Goal: Task Accomplishment & Management: Use online tool/utility

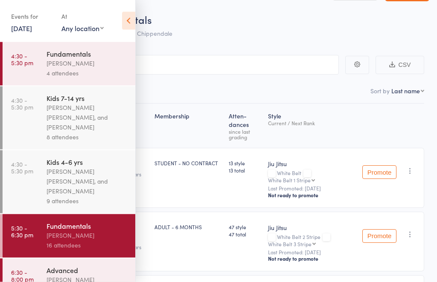
scroll to position [132, 0]
click at [24, 32] on link "13 Oct, 2025" at bounding box center [21, 27] width 21 height 9
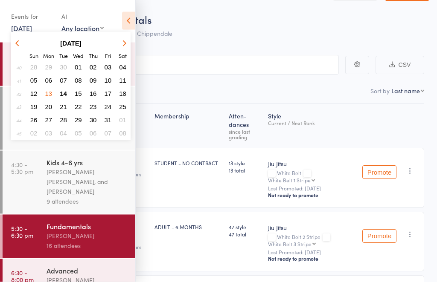
scroll to position [26, 0]
click at [128, 24] on icon at bounding box center [128, 21] width 13 height 18
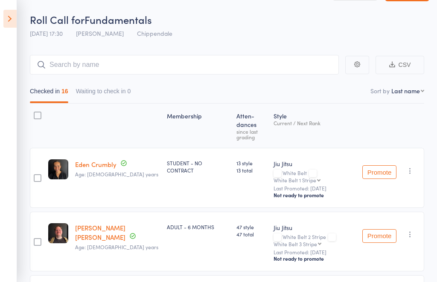
click at [11, 23] on icon at bounding box center [9, 19] width 13 height 18
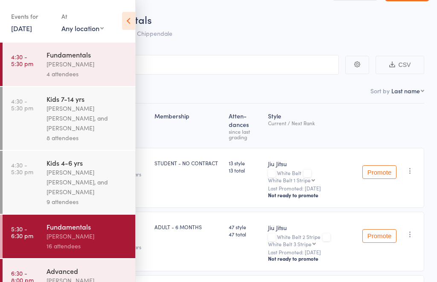
click at [127, 20] on icon at bounding box center [128, 21] width 13 height 18
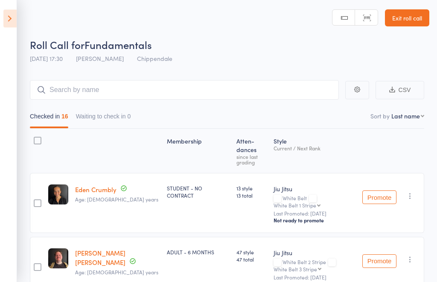
scroll to position [0, 0]
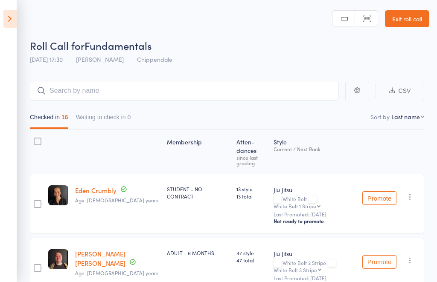
click at [416, 20] on link "Exit roll call" at bounding box center [407, 18] width 44 height 17
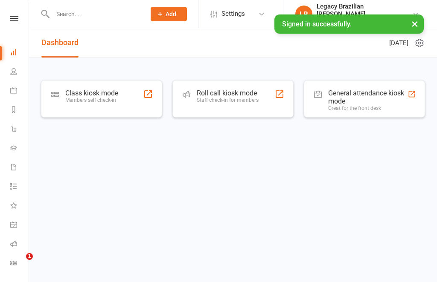
click at [58, 12] on input "text" at bounding box center [95, 14] width 90 height 12
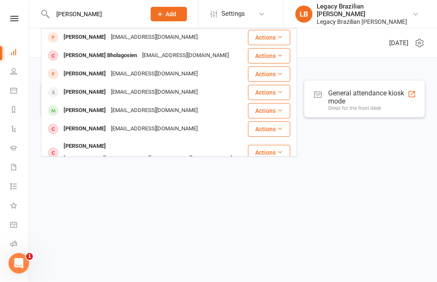
scroll to position [110, 0]
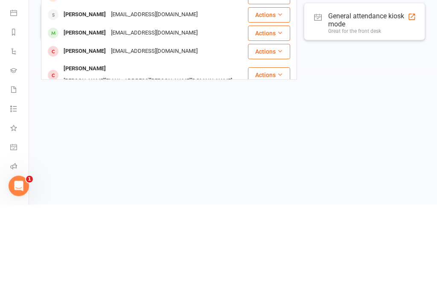
type input "Jay"
click at [76, 104] on div "Jayden Passmore" at bounding box center [84, 110] width 47 height 12
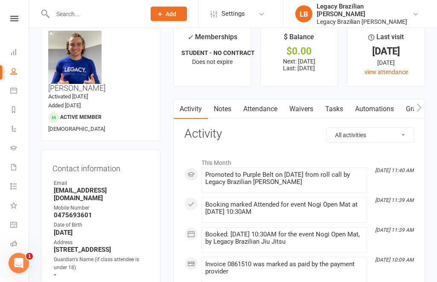
scroll to position [17, 0]
click at [13, 74] on icon at bounding box center [13, 71] width 7 height 7
select select "100"
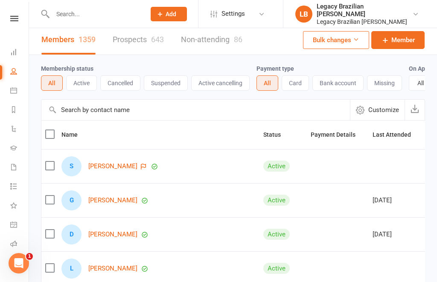
click at [12, 93] on icon at bounding box center [13, 90] width 7 height 7
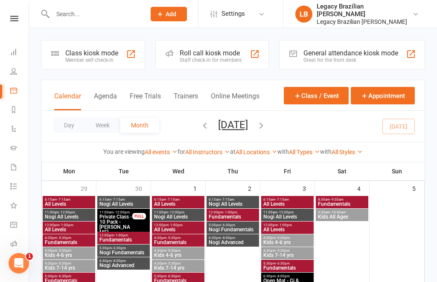
click at [11, 116] on link "Reports" at bounding box center [19, 110] width 19 height 19
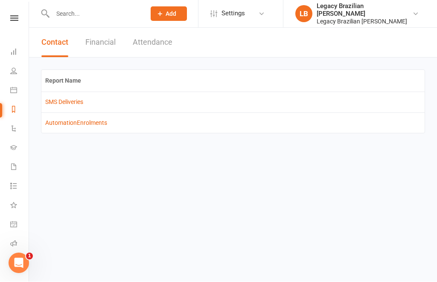
click at [13, 128] on icon at bounding box center [13, 128] width 7 height 7
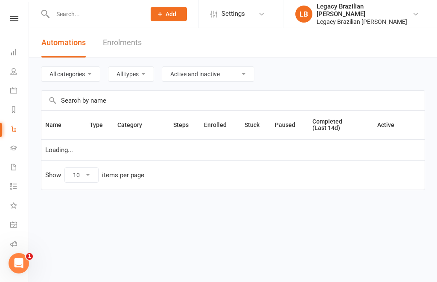
select select "25"
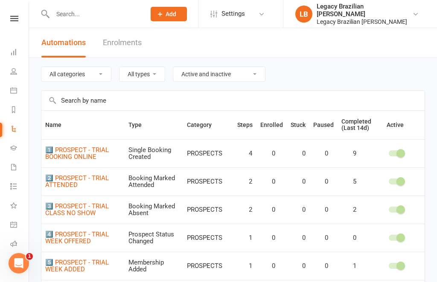
click at [14, 151] on icon at bounding box center [13, 148] width 7 height 7
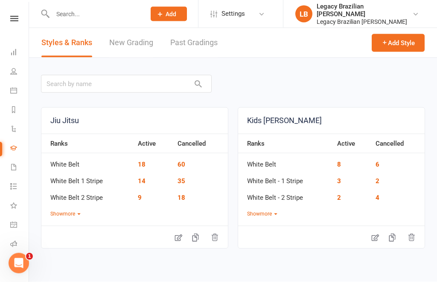
scroll to position [14, 0]
click at [58, 210] on button "Show more" at bounding box center [65, 214] width 30 height 8
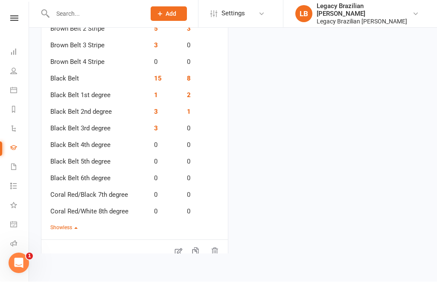
scroll to position [417, 0]
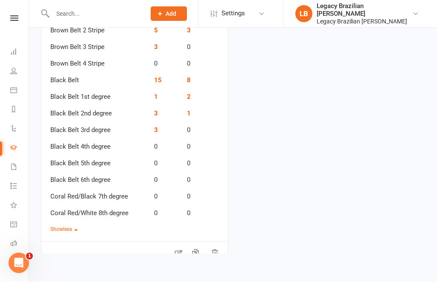
click at [79, 86] on td "Black Belt 1st degree" at bounding box center [95, 94] width 108 height 17
click at [67, 70] on td "Black Belt" at bounding box center [95, 78] width 108 height 17
click at [158, 77] on link "15" at bounding box center [158, 81] width 8 height 8
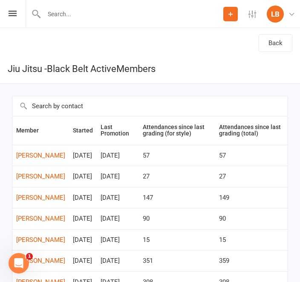
click at [267, 180] on td "27" at bounding box center [251, 176] width 72 height 21
click at [15, 12] on icon at bounding box center [13, 14] width 8 height 6
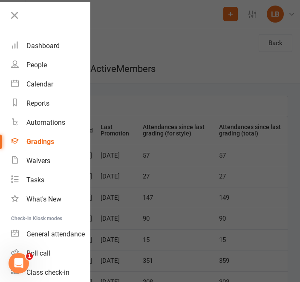
click at [10, 20] on icon at bounding box center [15, 15] width 12 height 12
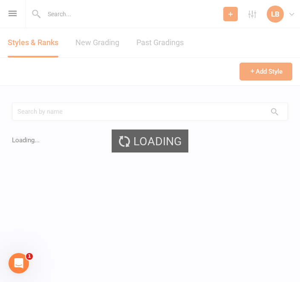
scroll to position [14, 0]
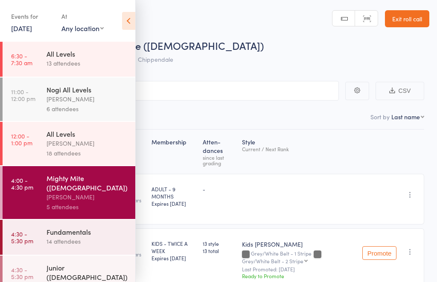
click at [129, 18] on icon at bounding box center [128, 21] width 13 height 18
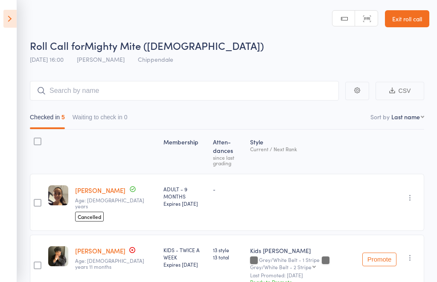
click at [406, 20] on link "Exit roll call" at bounding box center [407, 18] width 44 height 17
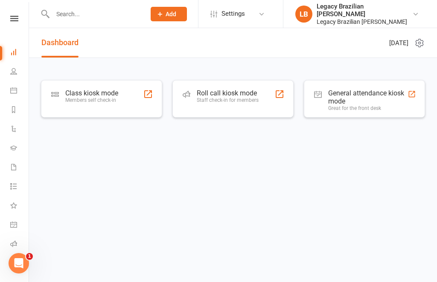
click at [14, 147] on icon at bounding box center [13, 148] width 7 height 7
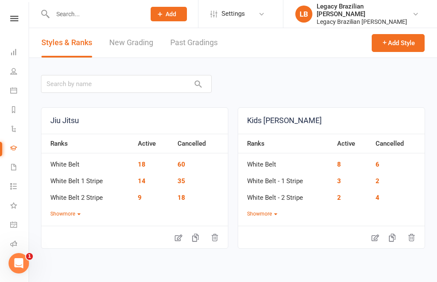
click at [12, 13] on nav "Clubworx Dashboard People Calendar Reports Automations Gradings Waivers Tasks W…" at bounding box center [14, 143] width 29 height 282
click at [14, 19] on icon at bounding box center [14, 19] width 8 height 6
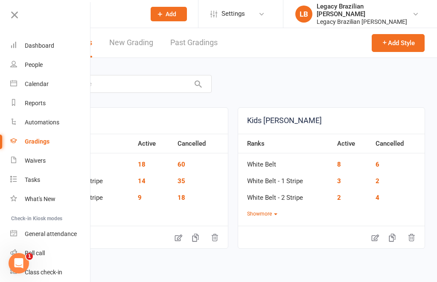
click at [23, 142] on link "Gradings" at bounding box center [50, 141] width 81 height 19
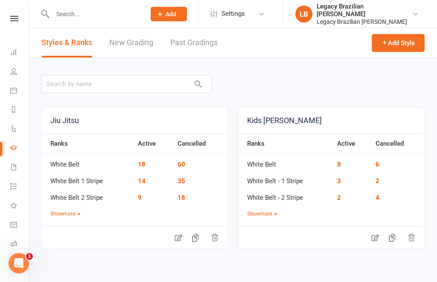
click at [118, 37] on link "New Grading" at bounding box center [131, 42] width 44 height 29
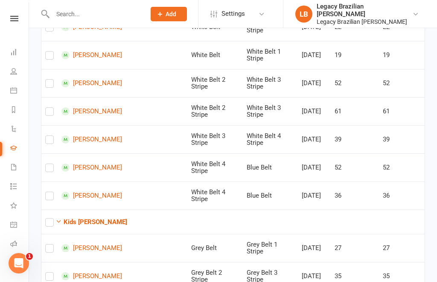
click at [66, 218] on strong "Kids [PERSON_NAME]" at bounding box center [96, 222] width 64 height 8
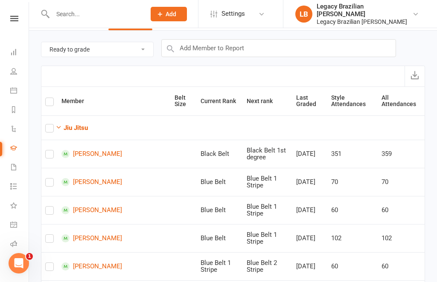
scroll to position [26, 0]
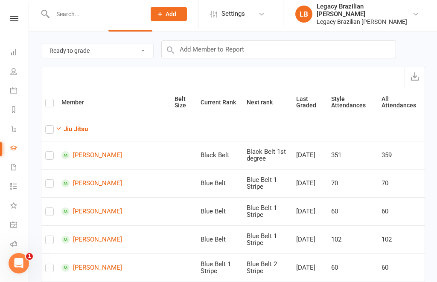
click at [62, 125] on button "Jiu Jitsu" at bounding box center [71, 129] width 32 height 10
